Goal: Information Seeking & Learning: Learn about a topic

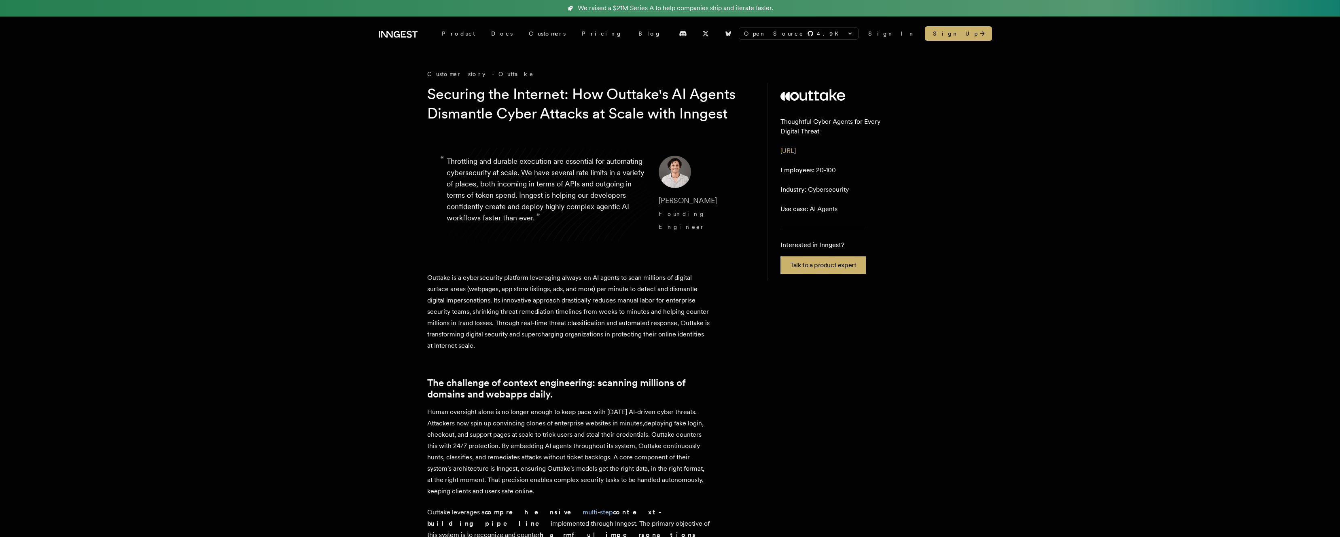
click at [476, 114] on h1 "Securing the Internet: How Outtake's AI Agents Dismantle Cyber Attacks at Scale…" at bounding box center [582, 104] width 311 height 39
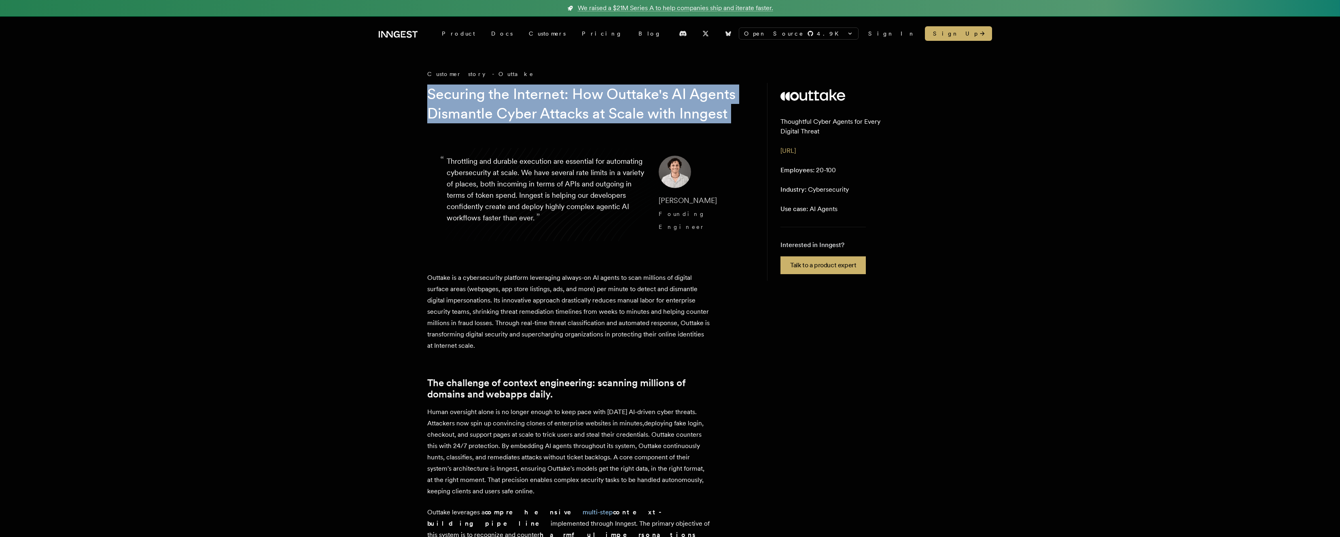
click at [476, 114] on h1 "Securing the Internet: How Outtake's AI Agents Dismantle Cyber Attacks at Scale…" at bounding box center [582, 104] width 311 height 39
copy h1 "Securing the Internet: How Outtake's AI Agents Dismantle Cyber Attacks at Scale…"
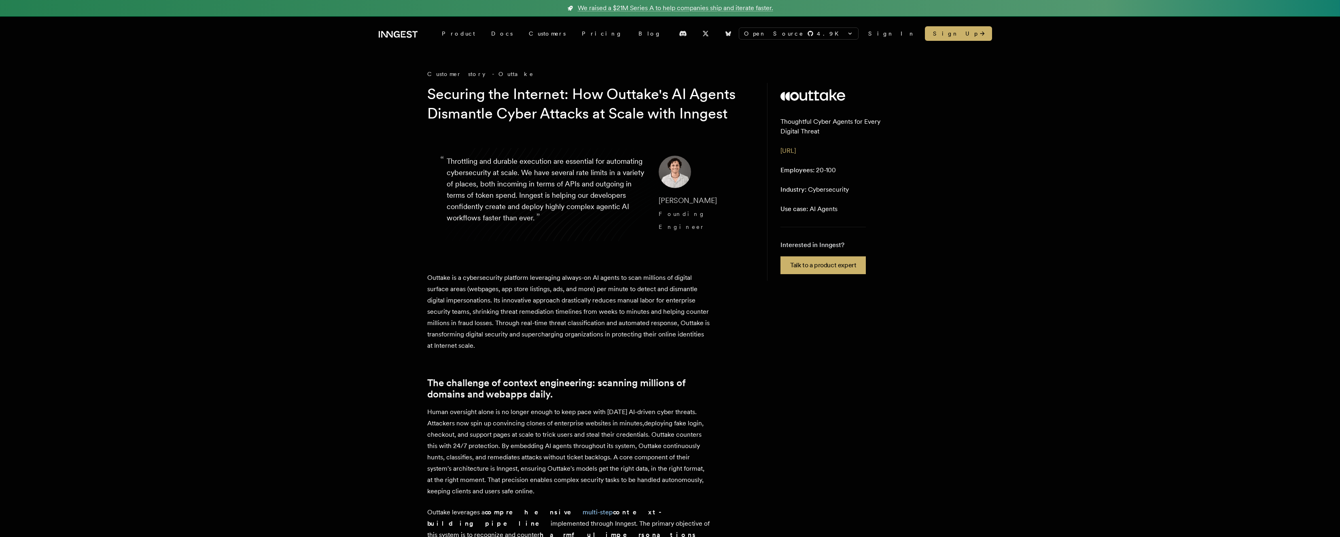
click at [501, 287] on p "Outtake is a cybersecurity platform leveraging always-on AI agents to scan mill…" at bounding box center [568, 311] width 283 height 79
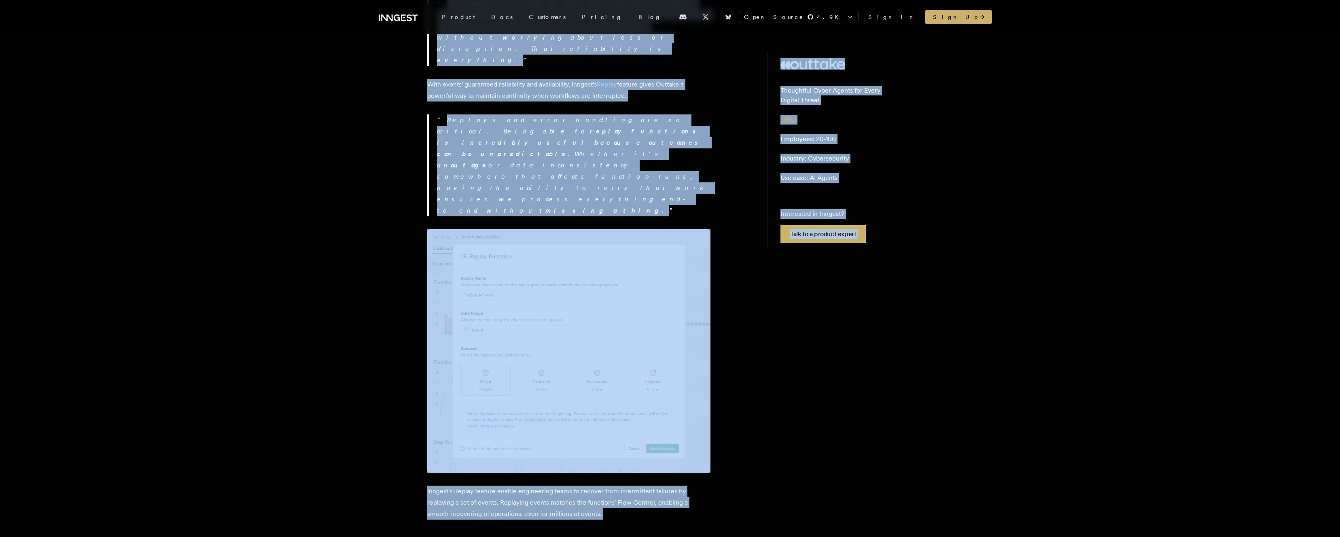
scroll to position [1647, 0]
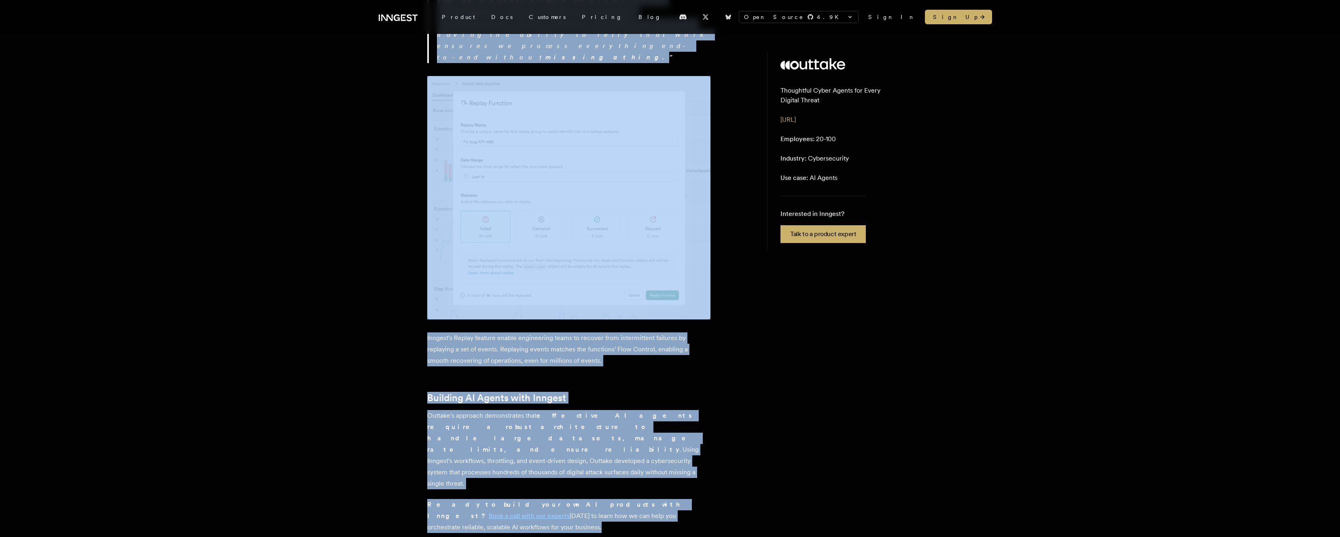
drag, startPoint x: 433, startPoint y: 291, endPoint x: 666, endPoint y: 194, distance: 252.0
copy div "Outtake is a cybersecurity platform leveraging always-on AI agents to scan mill…"
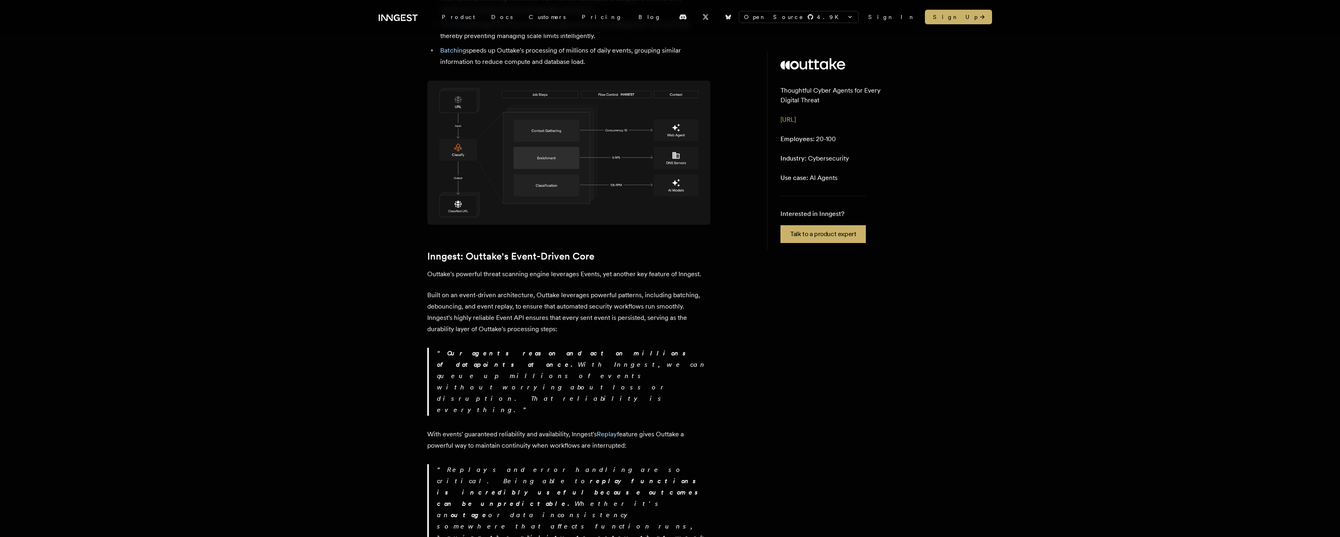
scroll to position [0, 0]
